Goal: Information Seeking & Learning: Learn about a topic

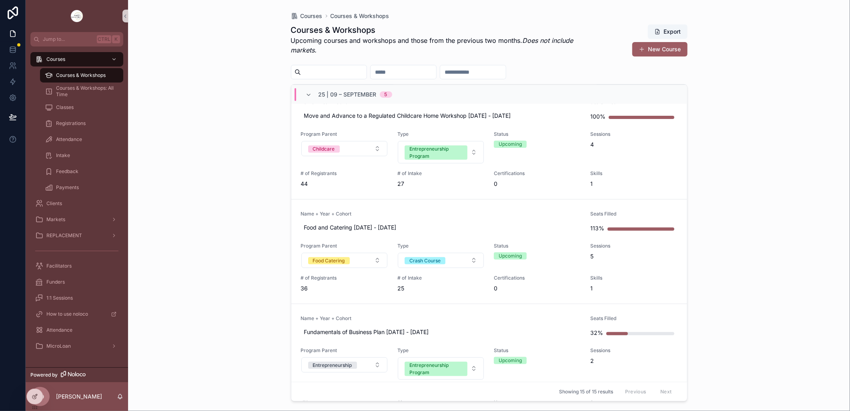
scroll to position [178, 0]
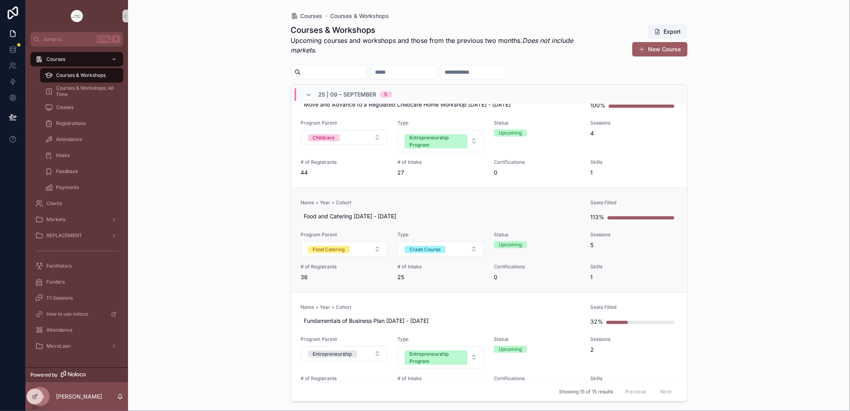
click at [461, 195] on link "Name + Year + Cohort Food and Catering [DATE] - [DATE] Seats Filled 113% Progra…" at bounding box center [489, 240] width 396 height 104
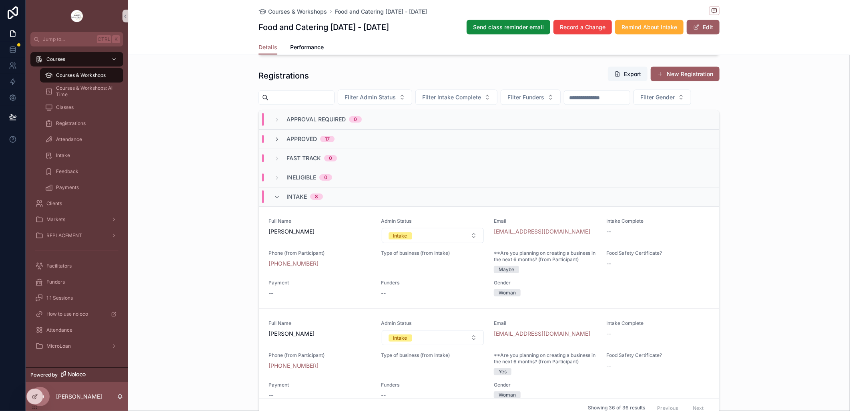
scroll to position [533, 0]
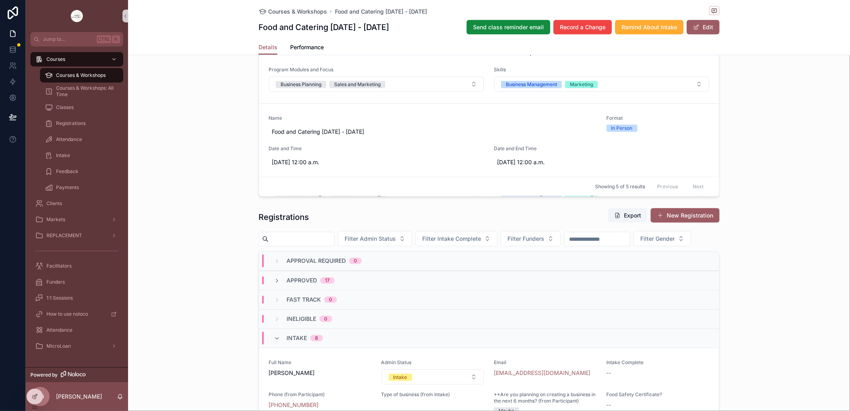
click at [211, 213] on div "**********" at bounding box center [489, 92] width 722 height 939
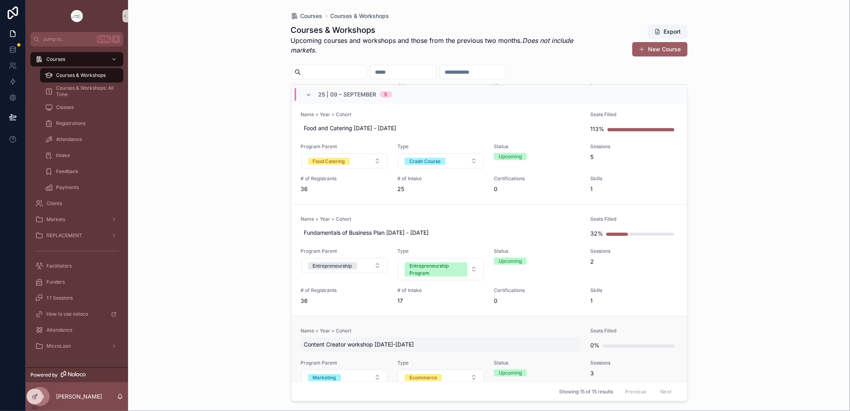
scroll to position [267, 0]
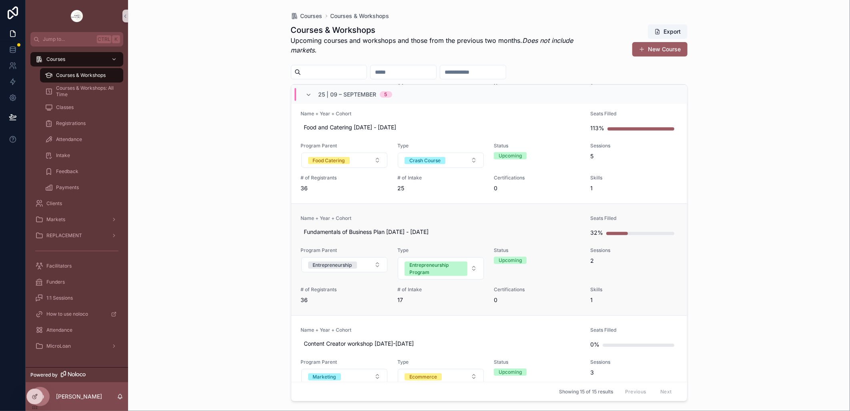
click at [461, 213] on link "Name + Year + Cohort Fundamentals of Business Plan [DATE] - [DATE] Seats Filled…" at bounding box center [489, 259] width 396 height 112
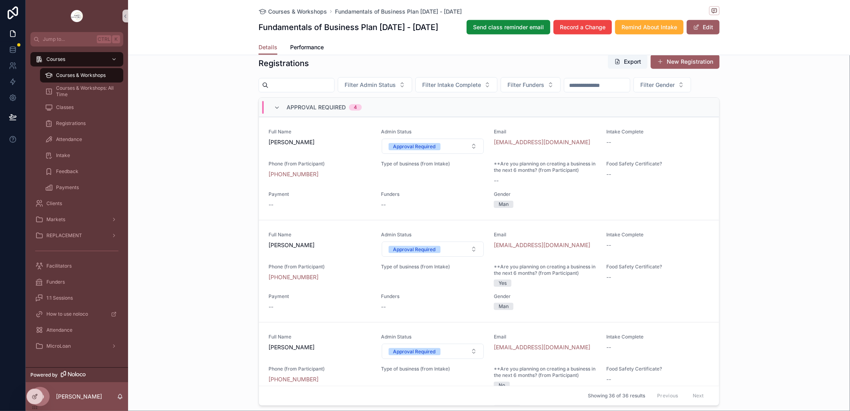
scroll to position [622, 0]
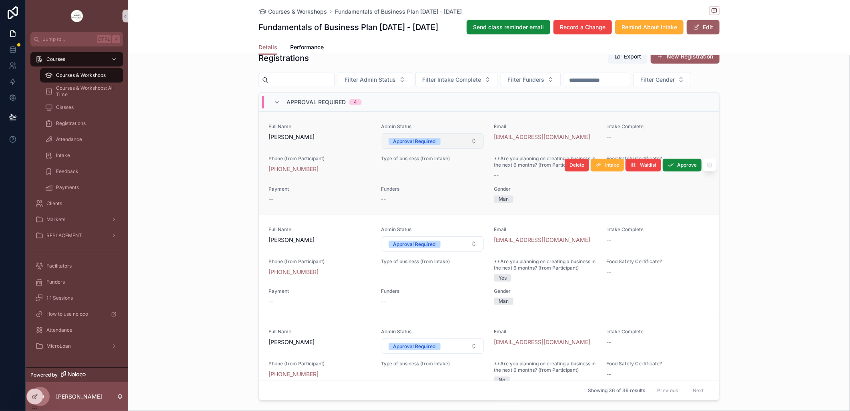
click at [465, 148] on button "Approval Required" at bounding box center [433, 140] width 102 height 15
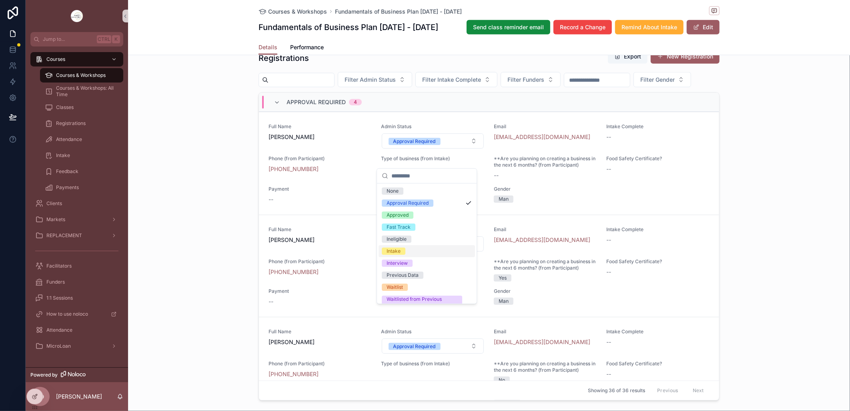
click at [399, 251] on div "Intake" at bounding box center [394, 250] width 14 height 7
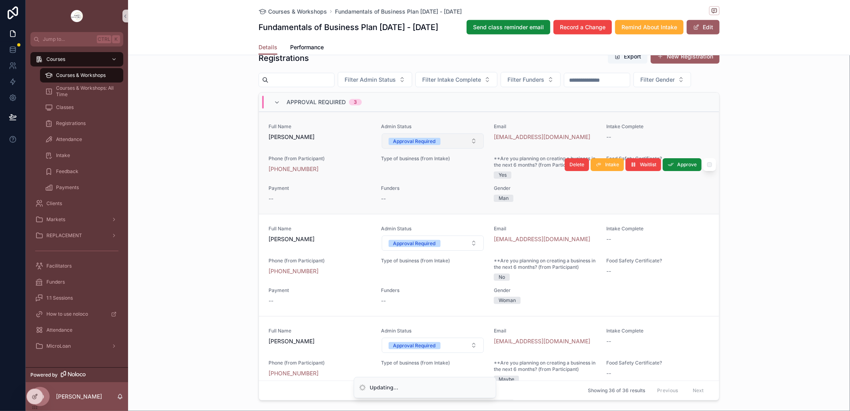
click at [465, 148] on button "Approval Required" at bounding box center [433, 140] width 102 height 15
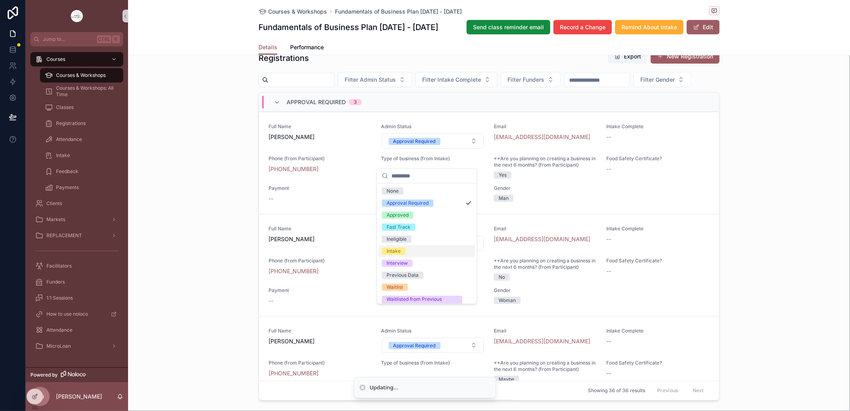
click at [398, 251] on div "Intake" at bounding box center [394, 250] width 14 height 7
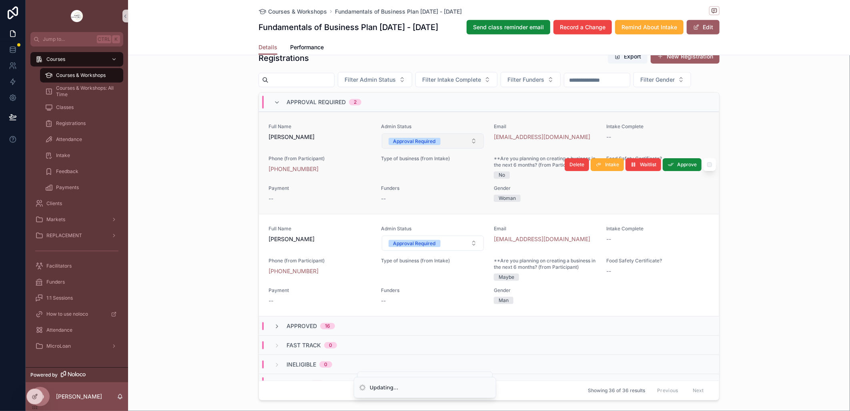
click at [465, 148] on button "Approval Required" at bounding box center [433, 140] width 102 height 15
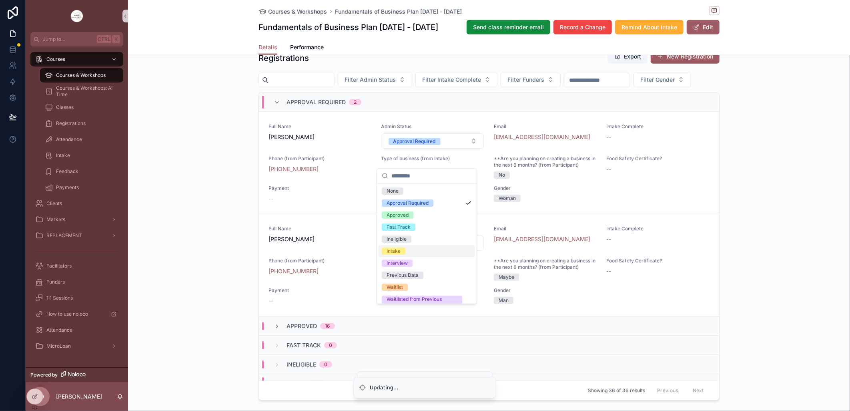
click at [401, 251] on span "Intake" at bounding box center [394, 250] width 24 height 7
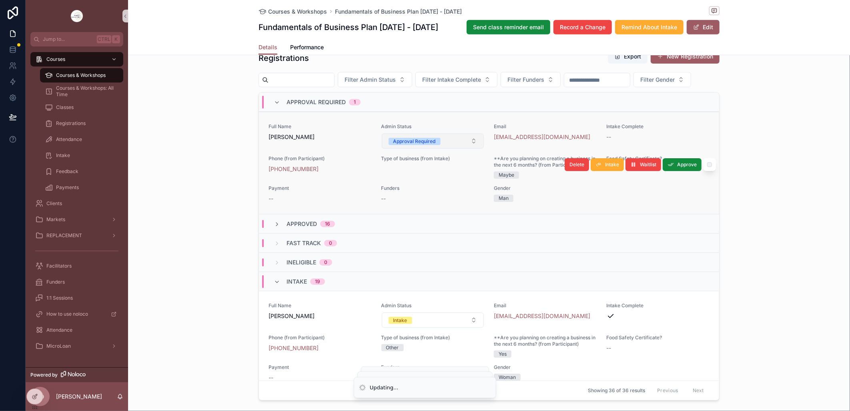
click at [466, 148] on button "Approval Required" at bounding box center [433, 140] width 102 height 15
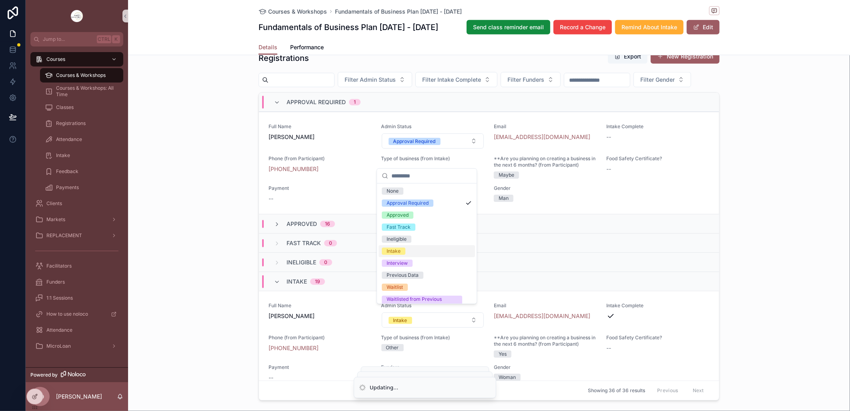
click at [401, 251] on span "Intake" at bounding box center [394, 250] width 24 height 7
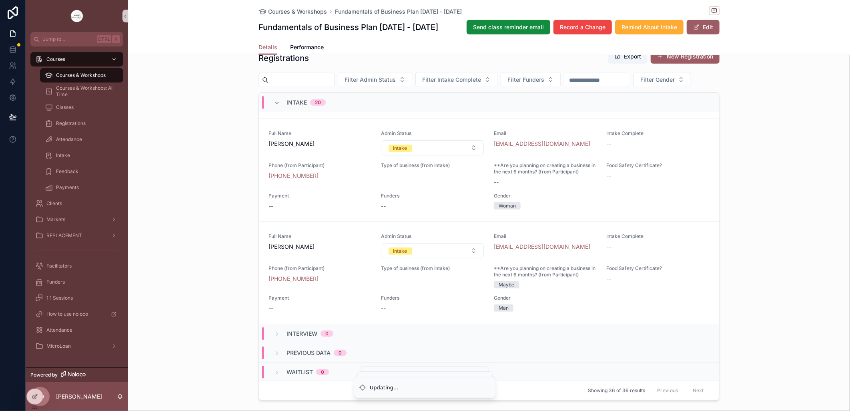
scroll to position [2302, 0]
